Goal: Transaction & Acquisition: Purchase product/service

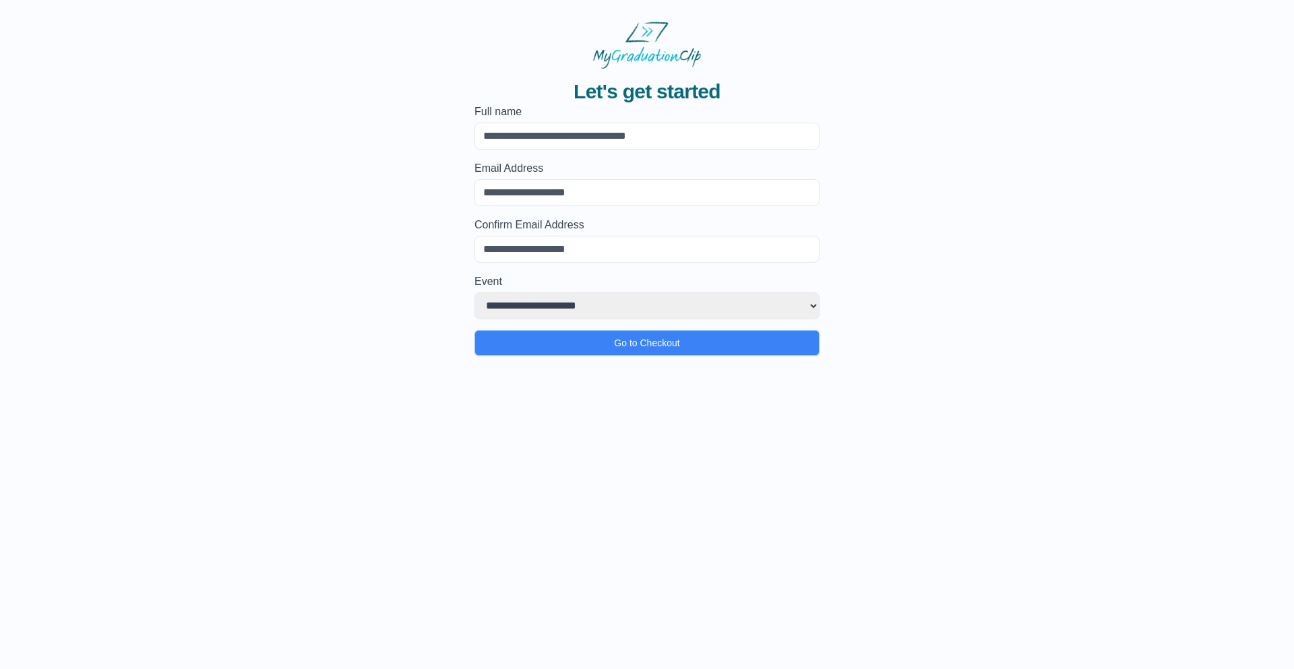
click at [563, 305] on select "**********" at bounding box center [647, 306] width 345 height 27
click at [278, 232] on div "**********" at bounding box center [647, 212] width 1251 height 287
